Goal: Check status: Check status

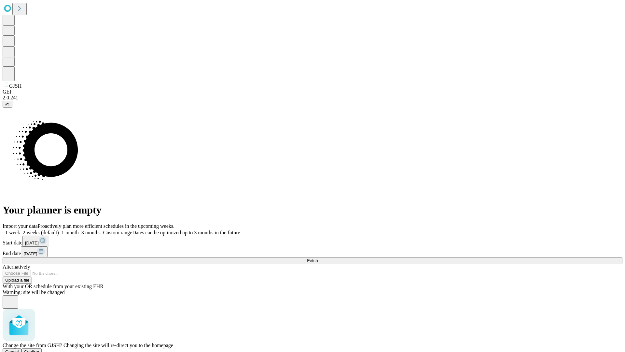
click at [39, 349] on span "Confirm" at bounding box center [31, 351] width 15 height 5
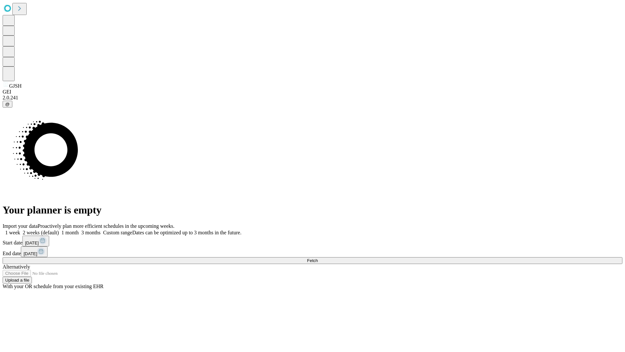
click at [20, 230] on label "1 week" at bounding box center [12, 233] width 18 height 6
click at [318, 258] on span "Fetch" at bounding box center [312, 260] width 11 height 5
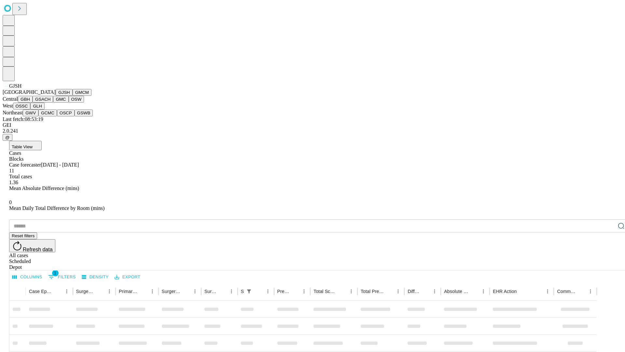
click at [73, 96] on button "GMCM" at bounding box center [82, 92] width 19 height 7
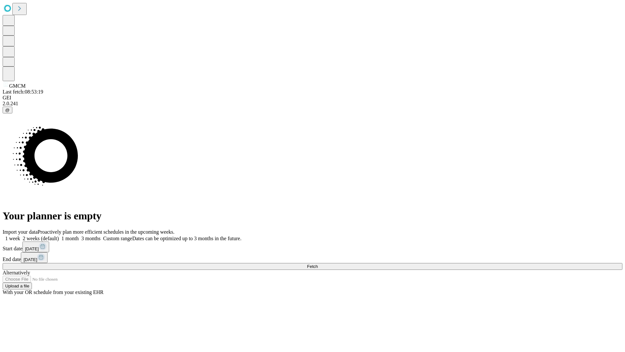
click at [20, 235] on label "1 week" at bounding box center [12, 238] width 18 height 6
click at [318, 264] on span "Fetch" at bounding box center [312, 266] width 11 height 5
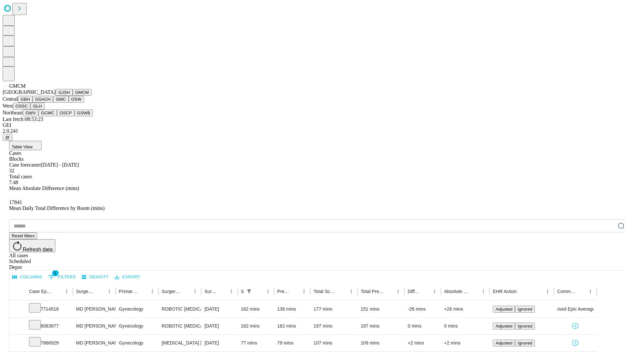
click at [33, 103] on button "GBH" at bounding box center [25, 99] width 15 height 7
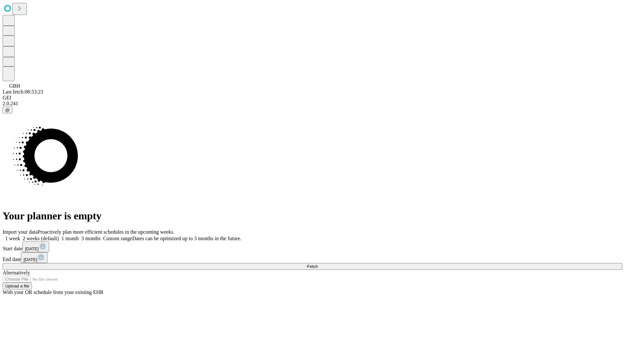
click at [20, 235] on label "1 week" at bounding box center [12, 238] width 18 height 6
click at [318, 264] on span "Fetch" at bounding box center [312, 266] width 11 height 5
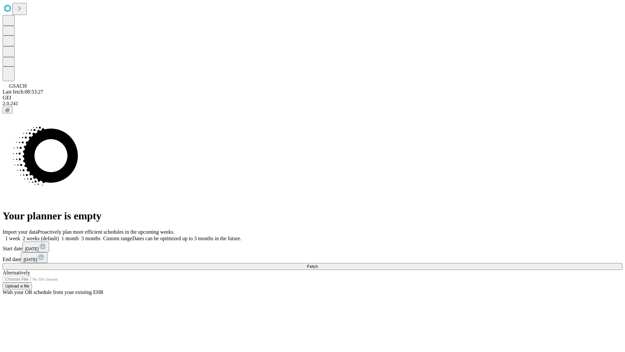
click at [318, 264] on span "Fetch" at bounding box center [312, 266] width 11 height 5
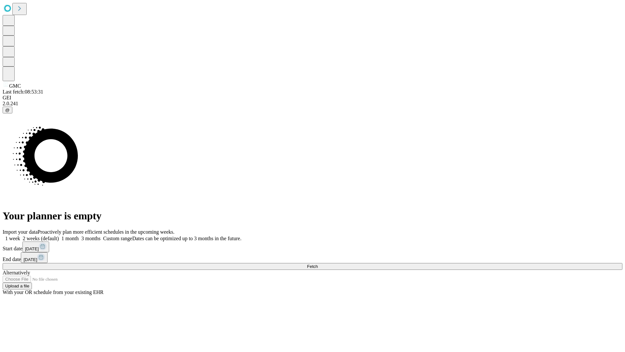
click at [318, 264] on span "Fetch" at bounding box center [312, 266] width 11 height 5
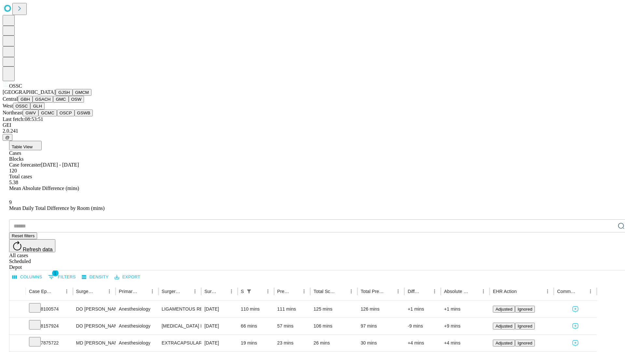
click at [44, 109] on button "GLH" at bounding box center [37, 106] width 14 height 7
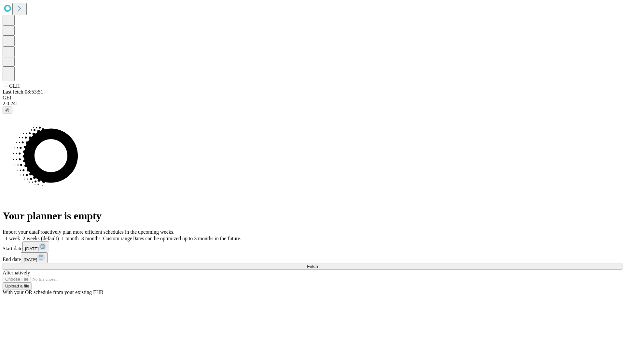
click at [20, 235] on label "1 week" at bounding box center [12, 238] width 18 height 6
click at [318, 264] on span "Fetch" at bounding box center [312, 266] width 11 height 5
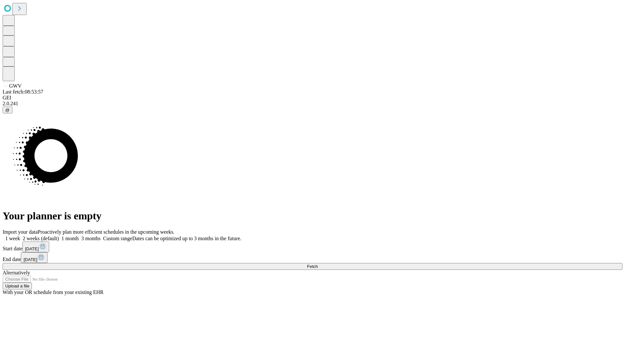
click at [20, 235] on label "1 week" at bounding box center [12, 238] width 18 height 6
click at [318, 264] on span "Fetch" at bounding box center [312, 266] width 11 height 5
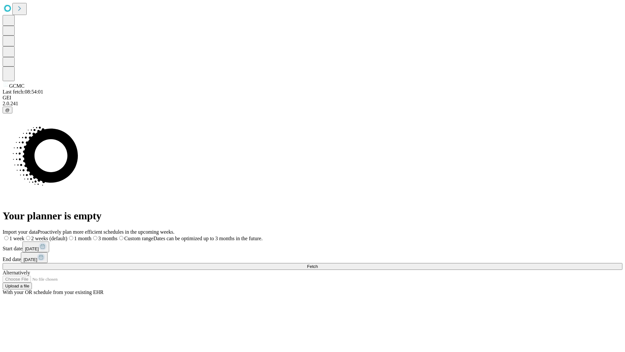
click at [24, 235] on label "1 week" at bounding box center [14, 238] width 22 height 6
click at [318, 264] on span "Fetch" at bounding box center [312, 266] width 11 height 5
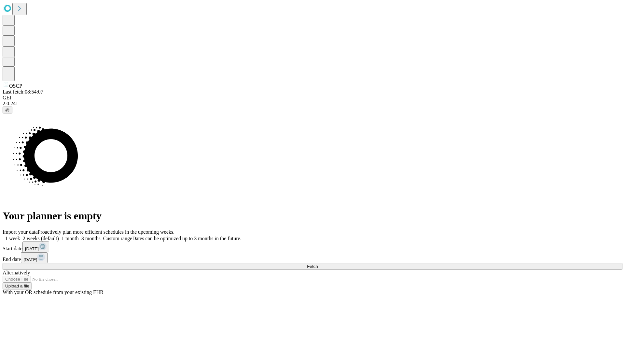
click at [20, 235] on label "1 week" at bounding box center [12, 238] width 18 height 6
click at [318, 264] on span "Fetch" at bounding box center [312, 266] width 11 height 5
